Goal: Task Accomplishment & Management: Manage account settings

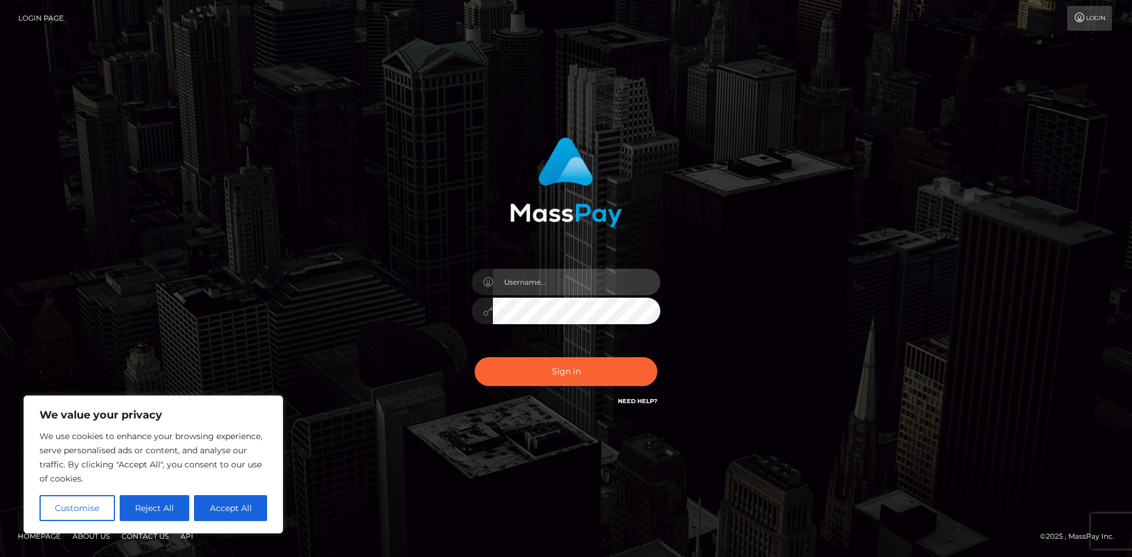
click at [573, 283] on input "text" at bounding box center [576, 282] width 167 height 27
type input "[EMAIL_ADDRESS][DOMAIN_NAME]"
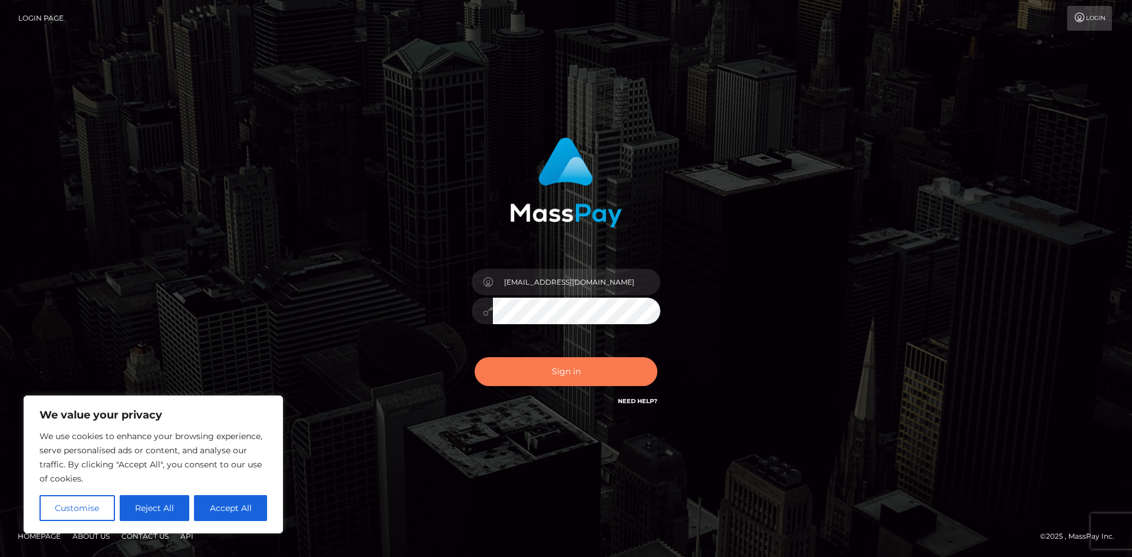
click at [592, 376] on button "Sign in" at bounding box center [565, 371] width 183 height 29
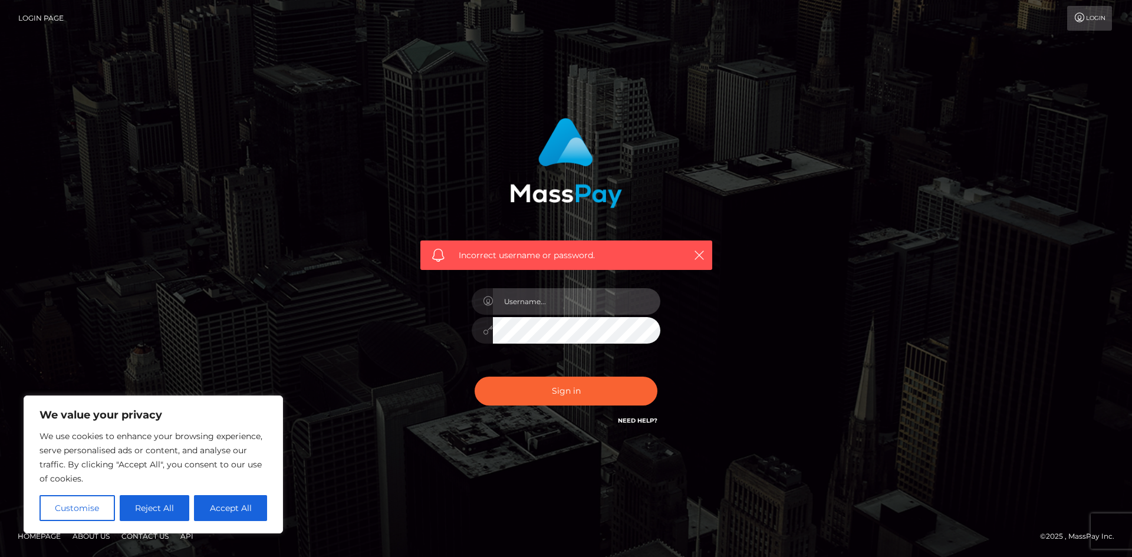
click at [574, 306] on input "text" at bounding box center [576, 301] width 167 height 27
drag, startPoint x: 809, startPoint y: 416, endPoint x: 601, endPoint y: 410, distance: 208.1
click at [809, 416] on div "Incorrect username or password." at bounding box center [566, 278] width 672 height 339
click at [601, 410] on div "Sign in Need Help?" at bounding box center [566, 396] width 206 height 52
click at [1080, 11] on link "Login" at bounding box center [1089, 18] width 45 height 25
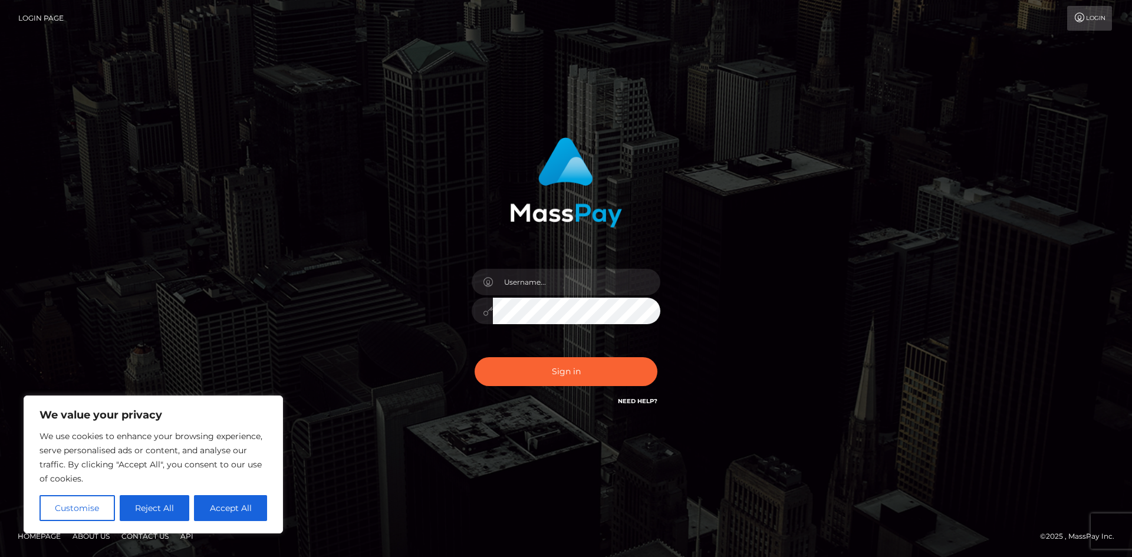
click at [649, 400] on link "Need Help?" at bounding box center [637, 401] width 39 height 8
drag, startPoint x: 889, startPoint y: 433, endPoint x: 914, endPoint y: 1, distance: 433.3
click at [888, 388] on div "Sign in" at bounding box center [566, 278] width 1132 height 477
click at [467, 475] on div "Sign in" at bounding box center [566, 278] width 1132 height 477
click at [551, 285] on input "text" at bounding box center [576, 282] width 167 height 27
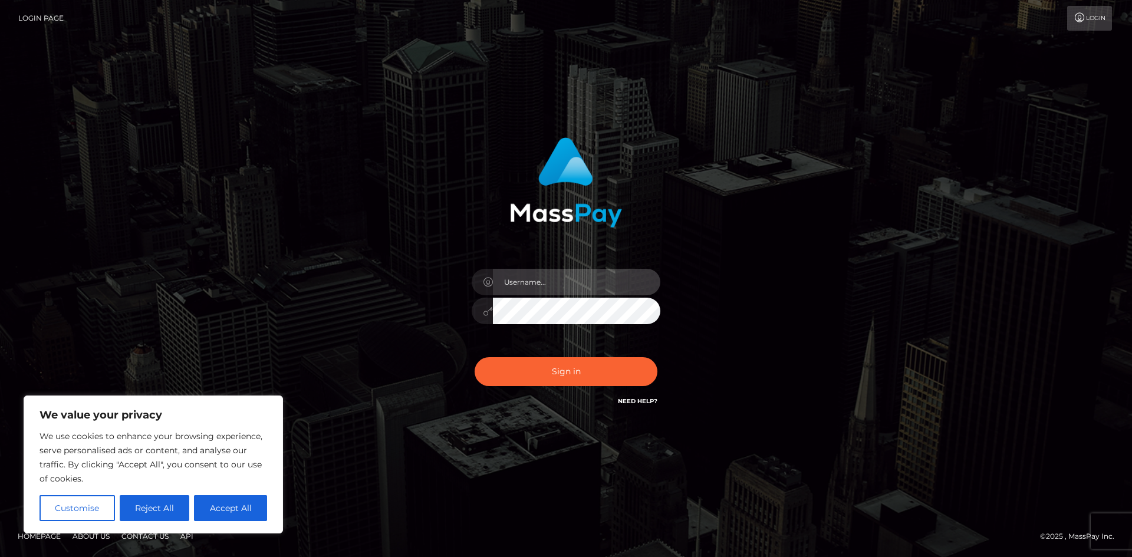
type input "[EMAIL_ADDRESS][DOMAIN_NAME]"
click at [474, 357] on button "Sign in" at bounding box center [565, 371] width 183 height 29
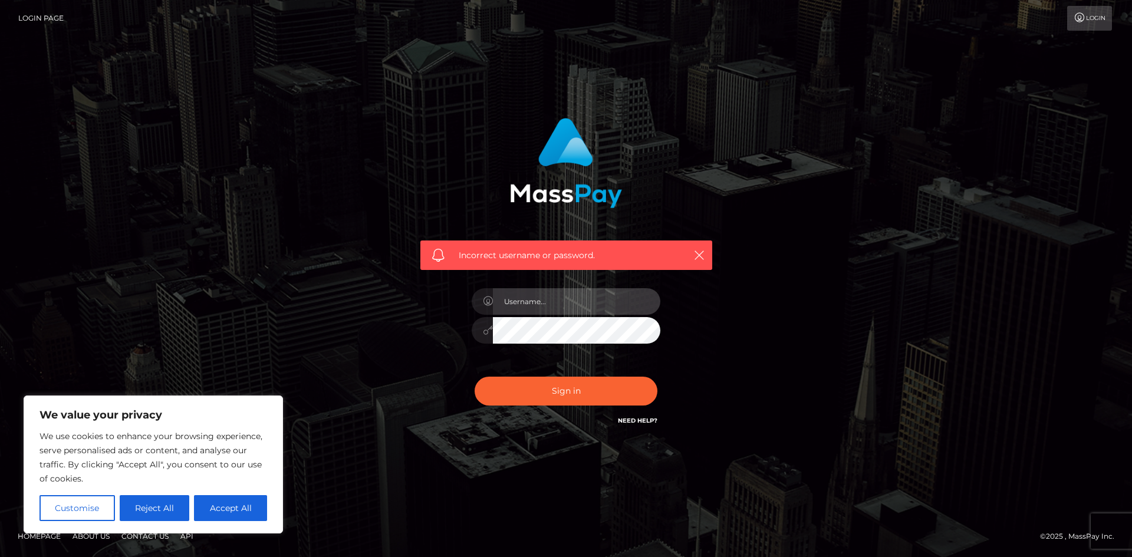
drag, startPoint x: 0, startPoint y: 0, endPoint x: 551, endPoint y: 301, distance: 627.7
click at [551, 301] on input "text" at bounding box center [576, 301] width 167 height 27
type input "[EMAIL_ADDRESS][DOMAIN_NAME]"
click at [474, 377] on button "Sign in" at bounding box center [565, 391] width 183 height 29
click at [575, 296] on input "text" at bounding box center [576, 301] width 167 height 27
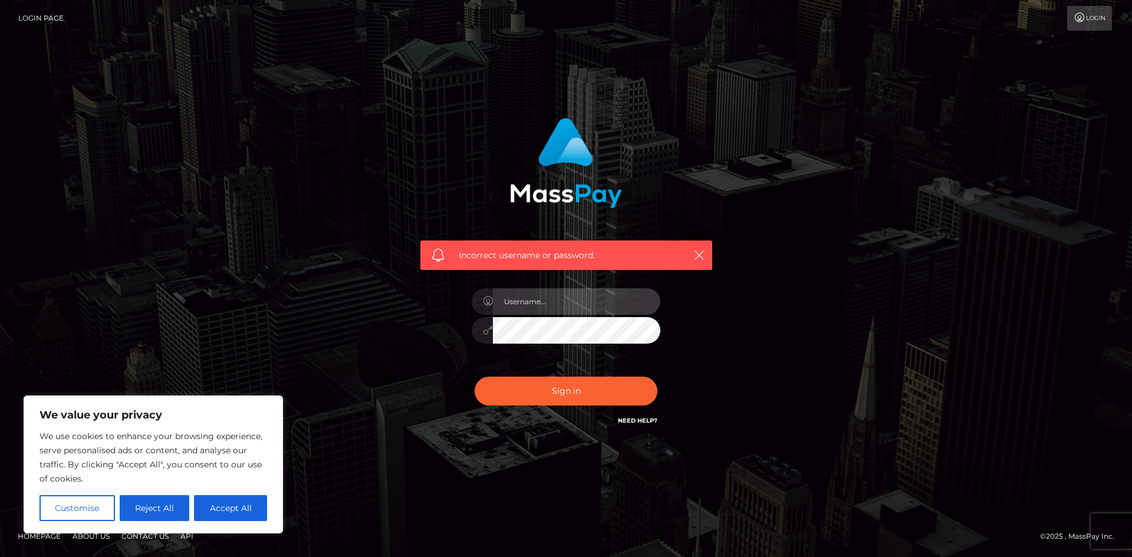
type input "[EMAIL_ADDRESS][DOMAIN_NAME]"
click at [593, 304] on input "nourberrached@gmail.com" at bounding box center [576, 301] width 167 height 27
click at [835, 273] on div "Incorrect username or password. nourberrached@gmail.com" at bounding box center [566, 278] width 672 height 339
drag, startPoint x: 960, startPoint y: 315, endPoint x: 654, endPoint y: 444, distance: 331.8
click at [960, 316] on div "Incorrect username or password. nourberrached@gmail.com" at bounding box center [566, 279] width 1132 height 516
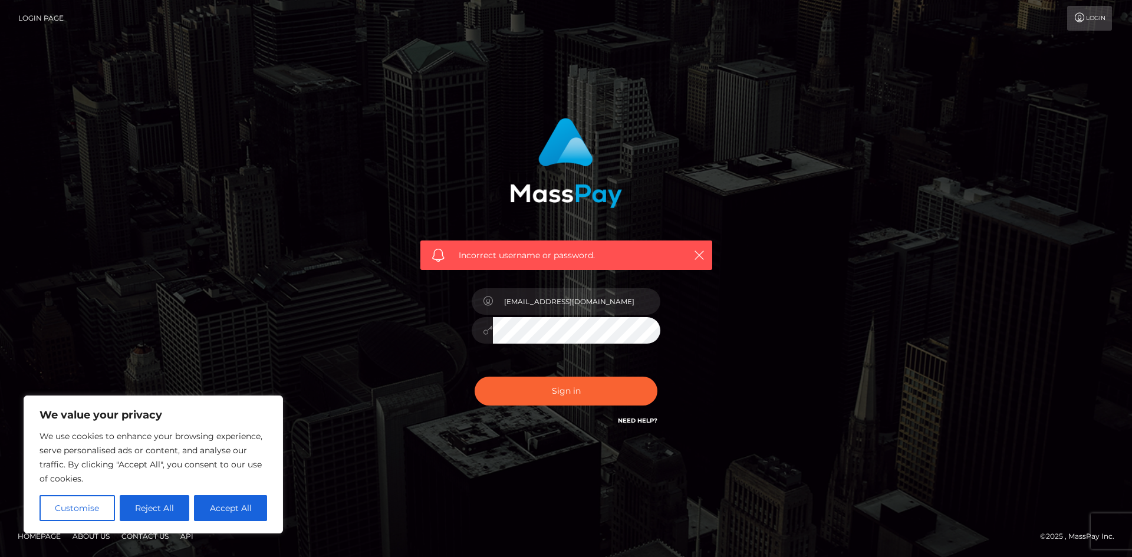
click at [651, 426] on div "Need Help?" at bounding box center [637, 422] width 39 height 15
click at [636, 420] on link "Need Help?" at bounding box center [637, 421] width 39 height 8
click at [643, 418] on link "Need Help?" at bounding box center [637, 421] width 39 height 8
click at [647, 424] on link "Need Help?" at bounding box center [637, 421] width 39 height 8
